Goal: Information Seeking & Learning: Learn about a topic

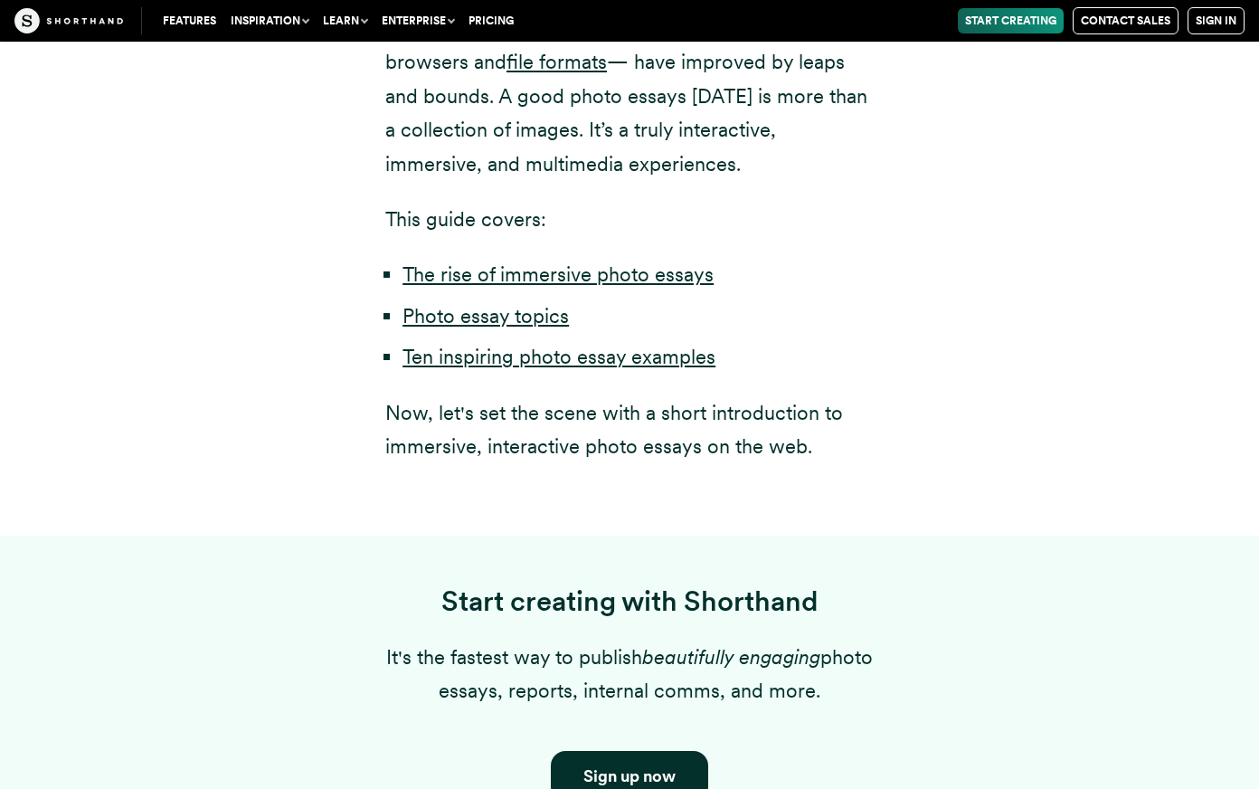
scroll to position [1397, 0]
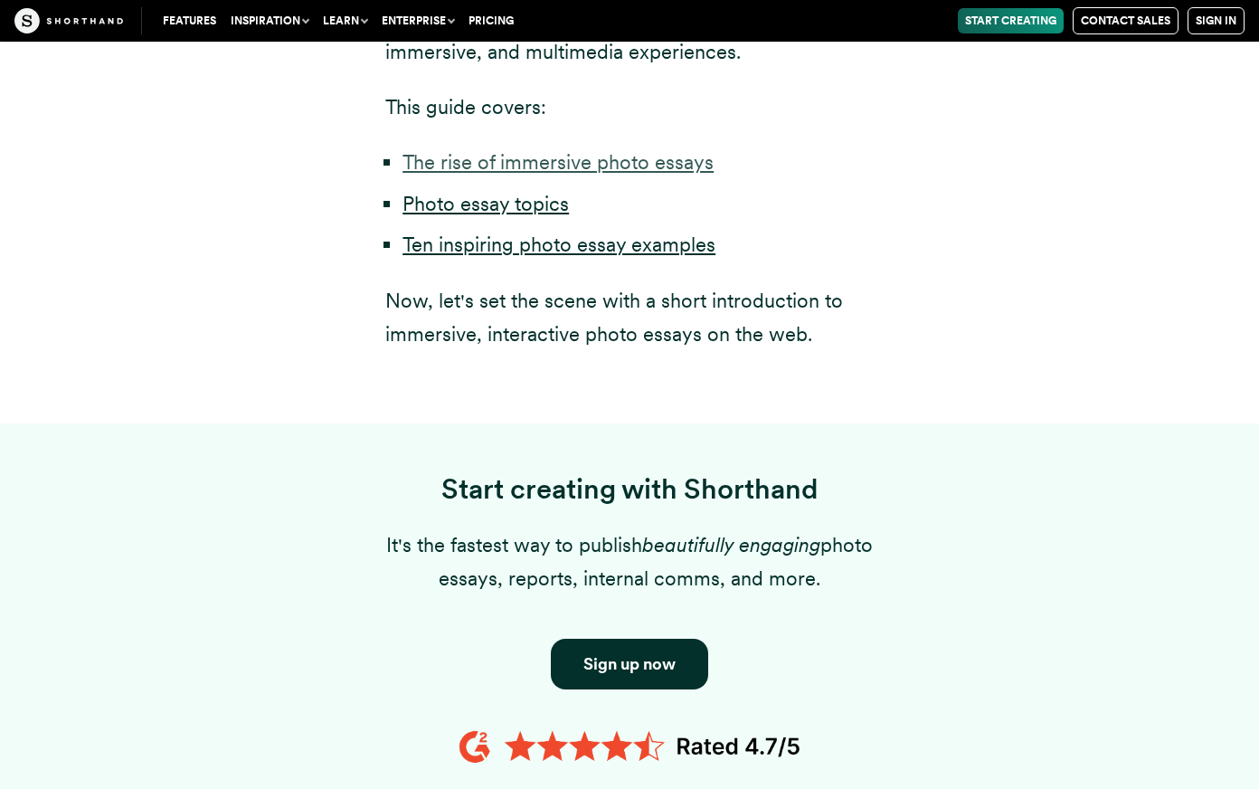
click at [686, 150] on link "The rise of immersive photo essays" at bounding box center [558, 162] width 311 height 24
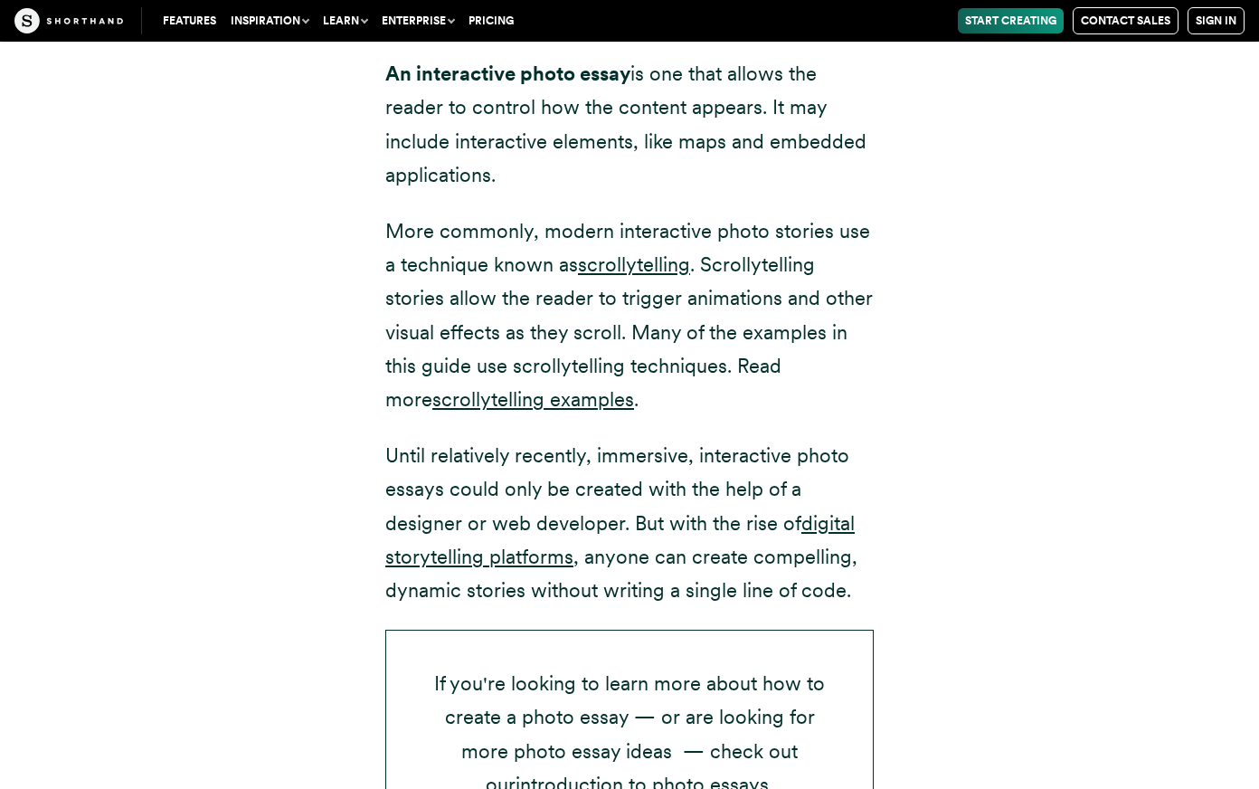
scroll to position [2858, 0]
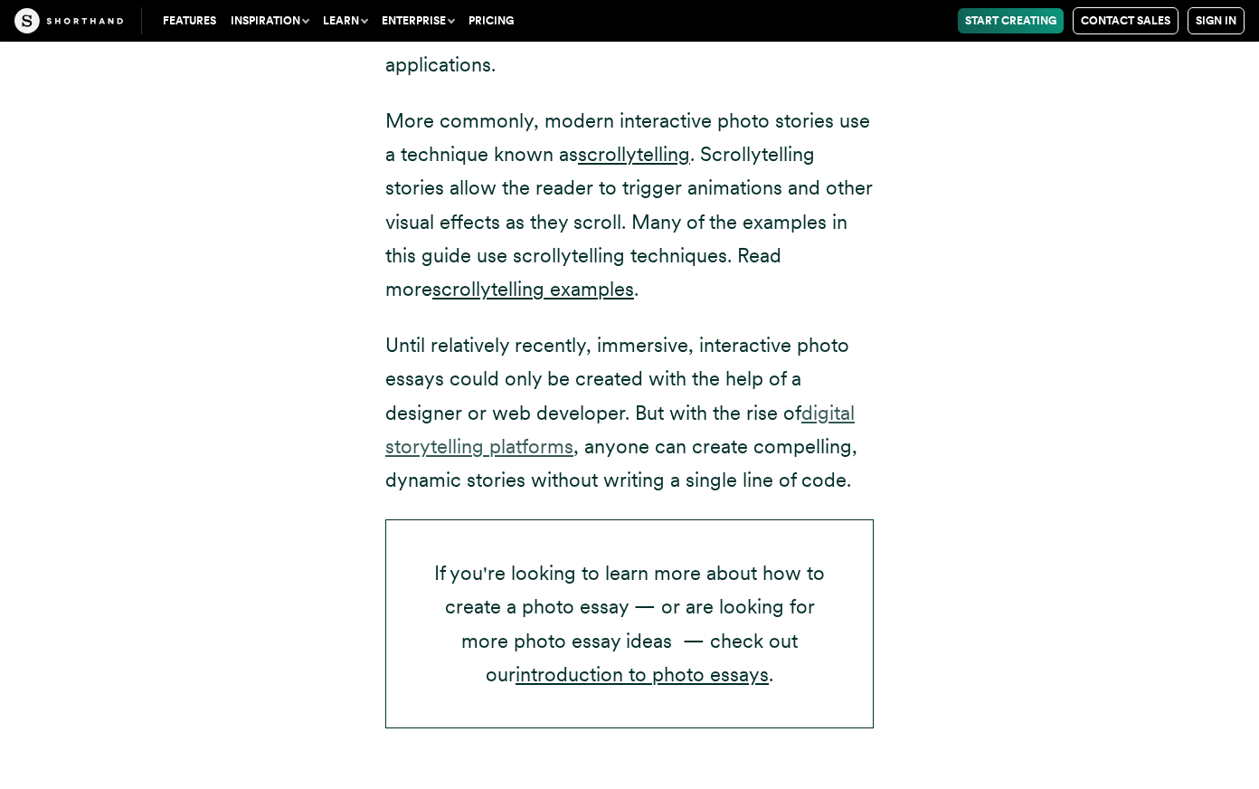
click at [777, 401] on link "digital storytelling platforms" at bounding box center [620, 429] width 470 height 57
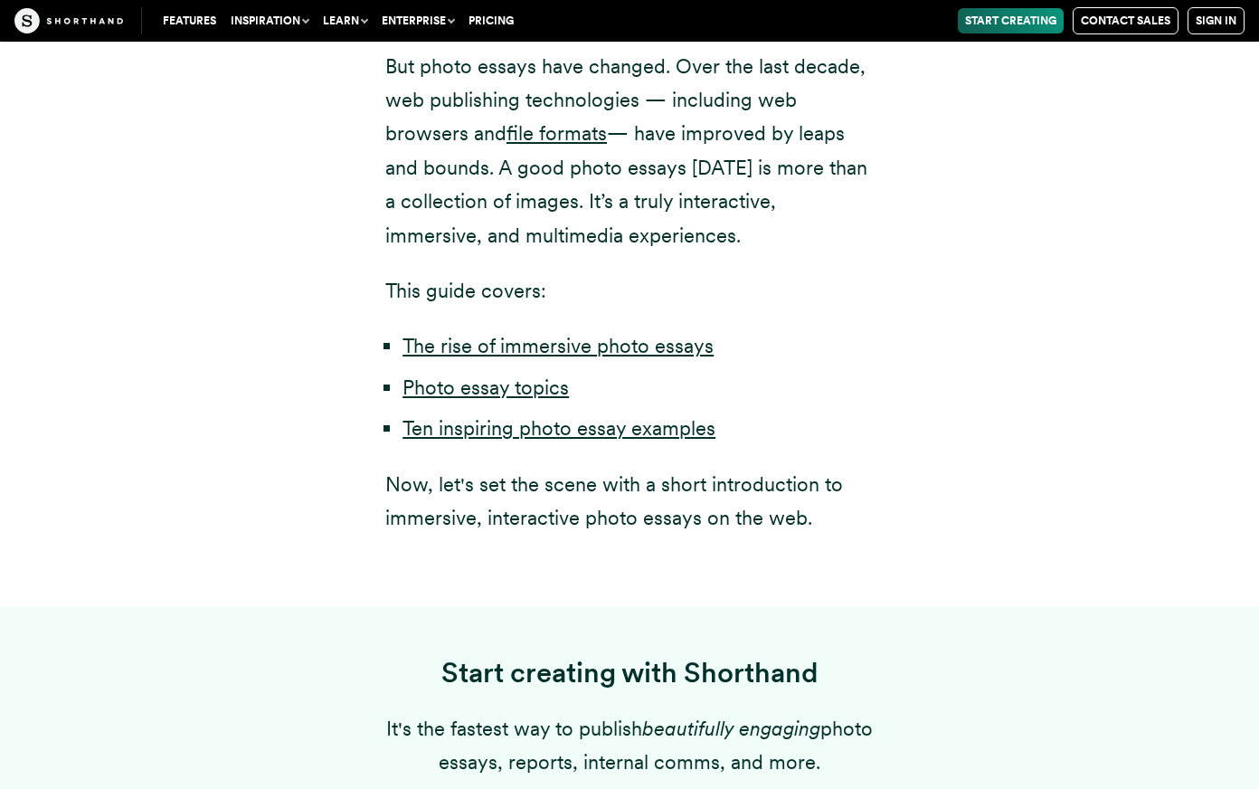
scroll to position [1211, 0]
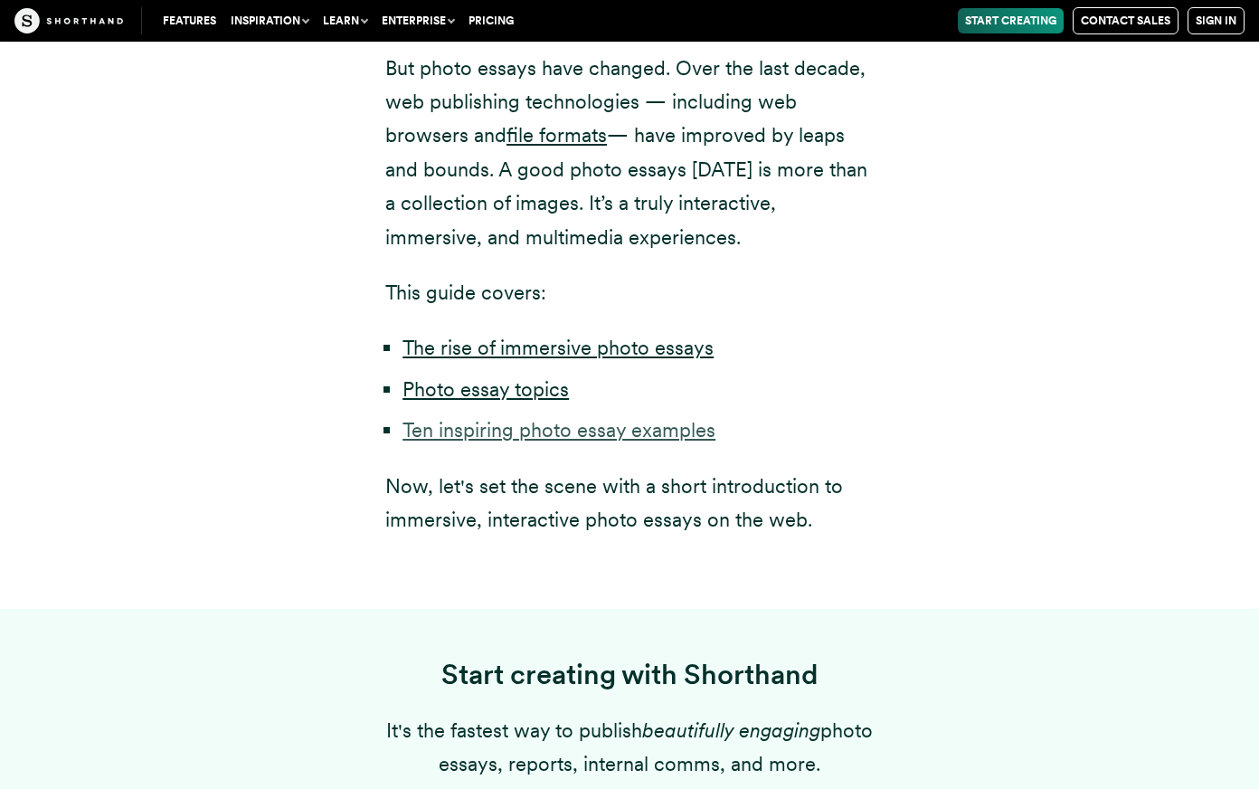
click at [624, 418] on link "Ten inspiring photo essay examples" at bounding box center [559, 430] width 313 height 24
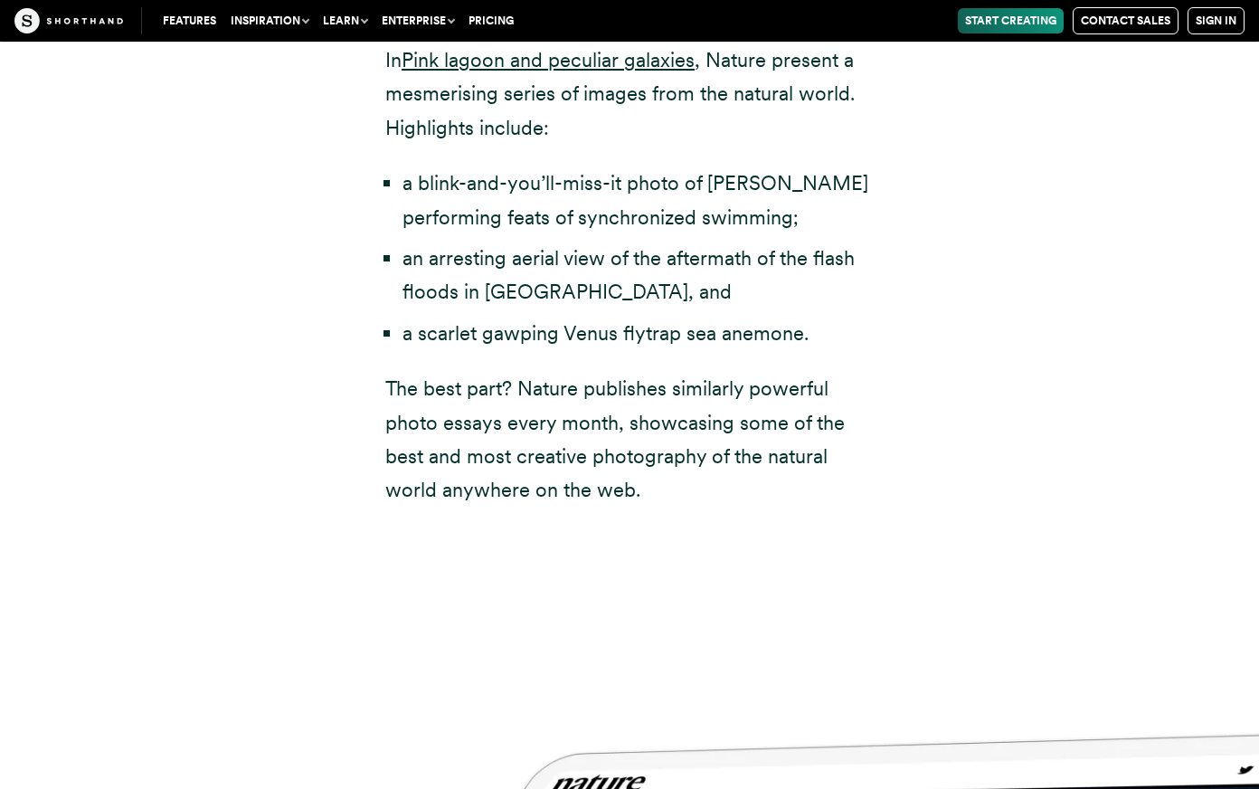
scroll to position [6081, 0]
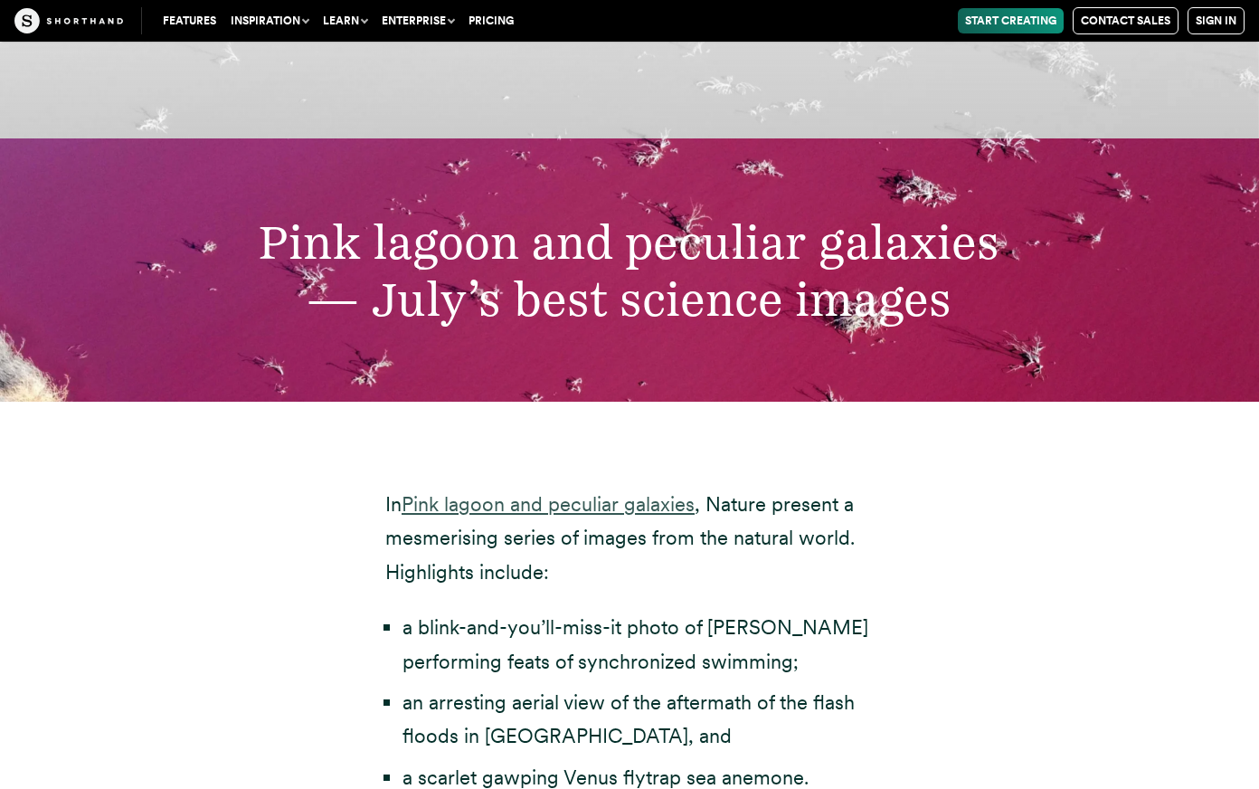
click at [639, 492] on link "Pink lagoon and peculiar galaxies" at bounding box center [548, 504] width 293 height 24
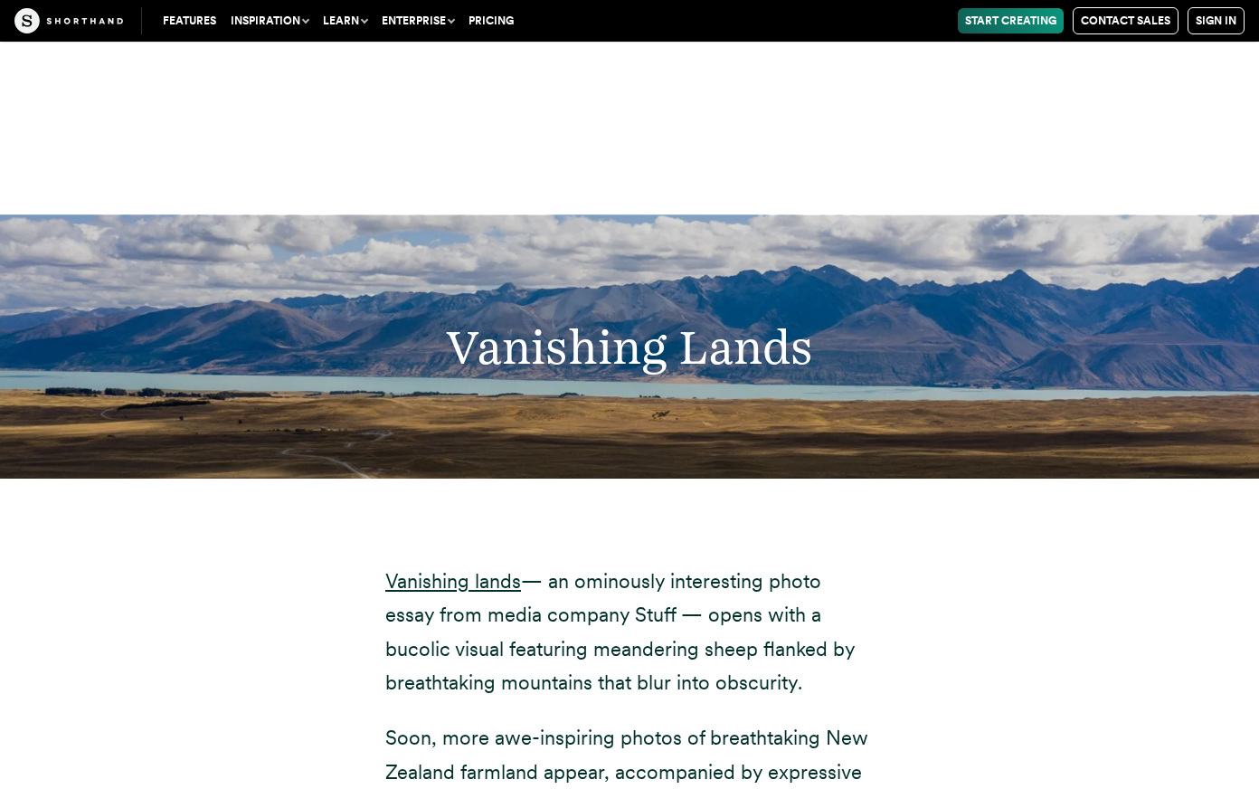
scroll to position [8972, 0]
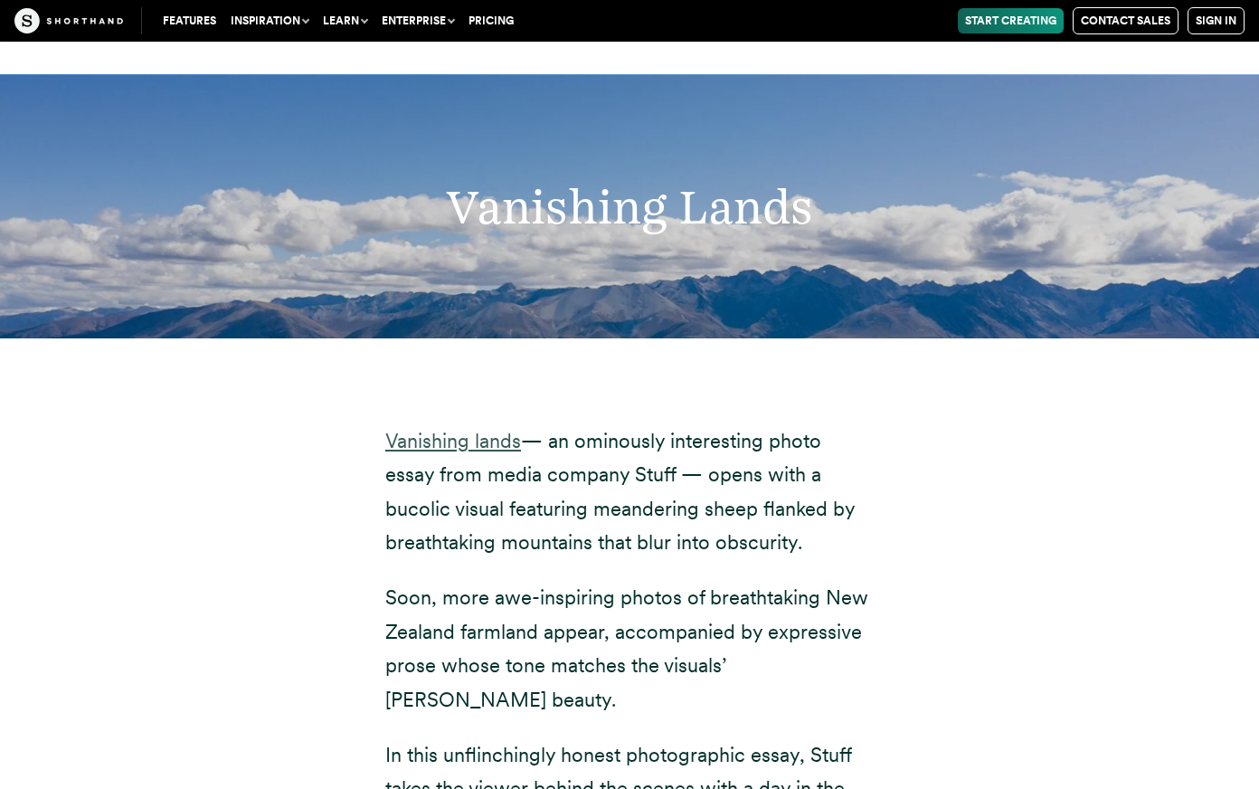
click at [468, 429] on link "Vanishing lands" at bounding box center [453, 441] width 136 height 24
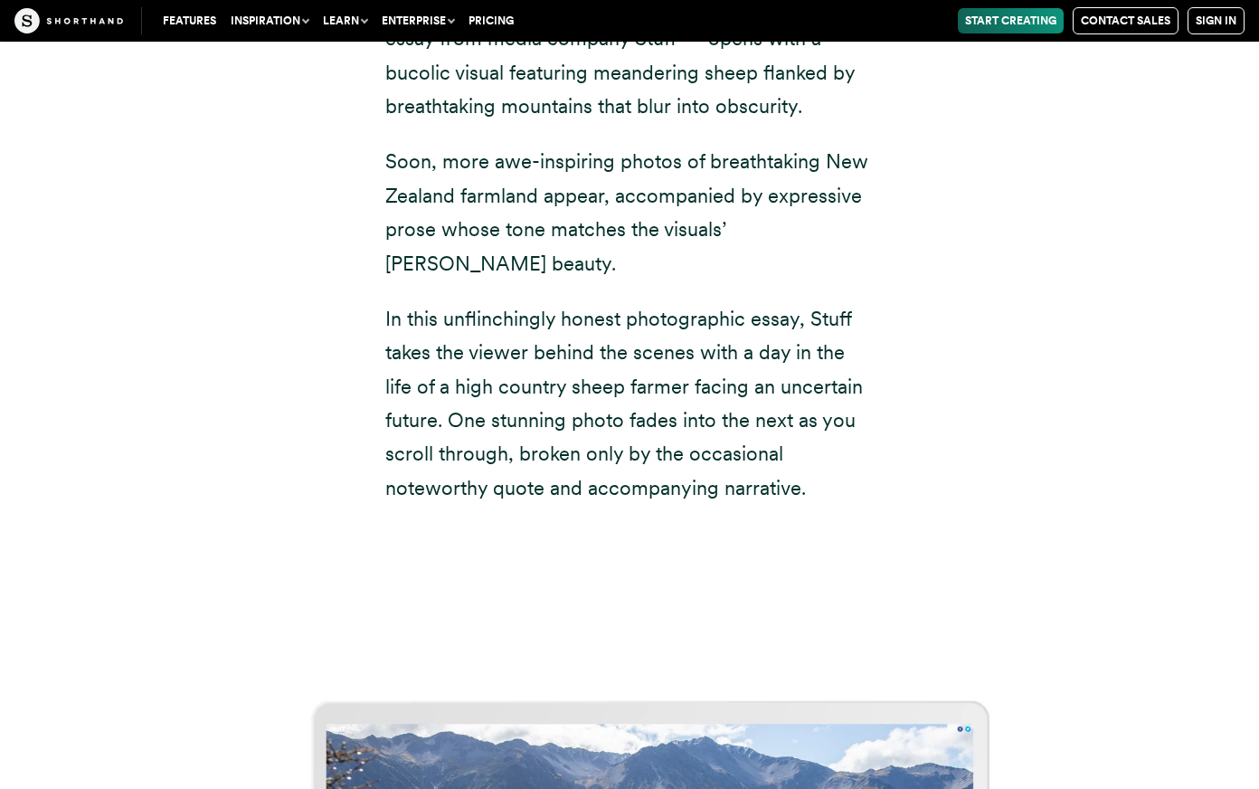
scroll to position [9832, 0]
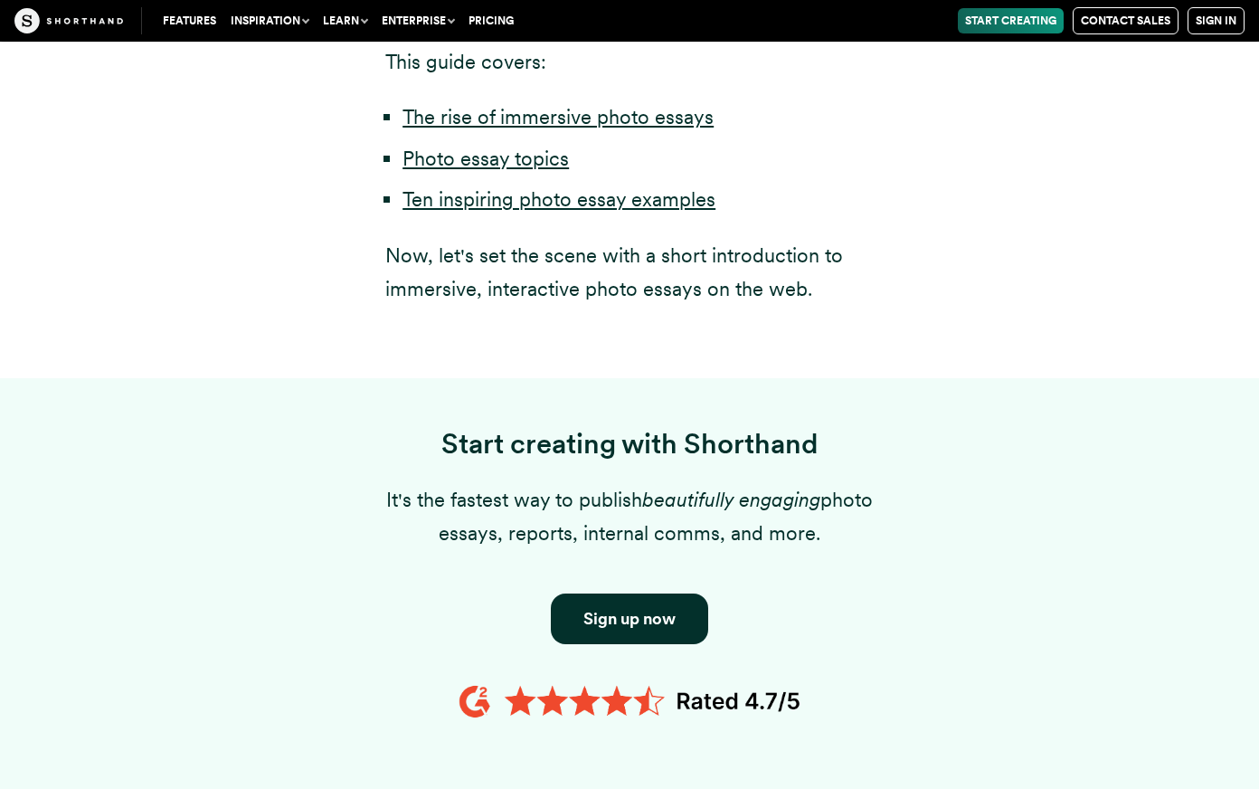
scroll to position [1470, 0]
